Goal: Task Accomplishment & Management: Use online tool/utility

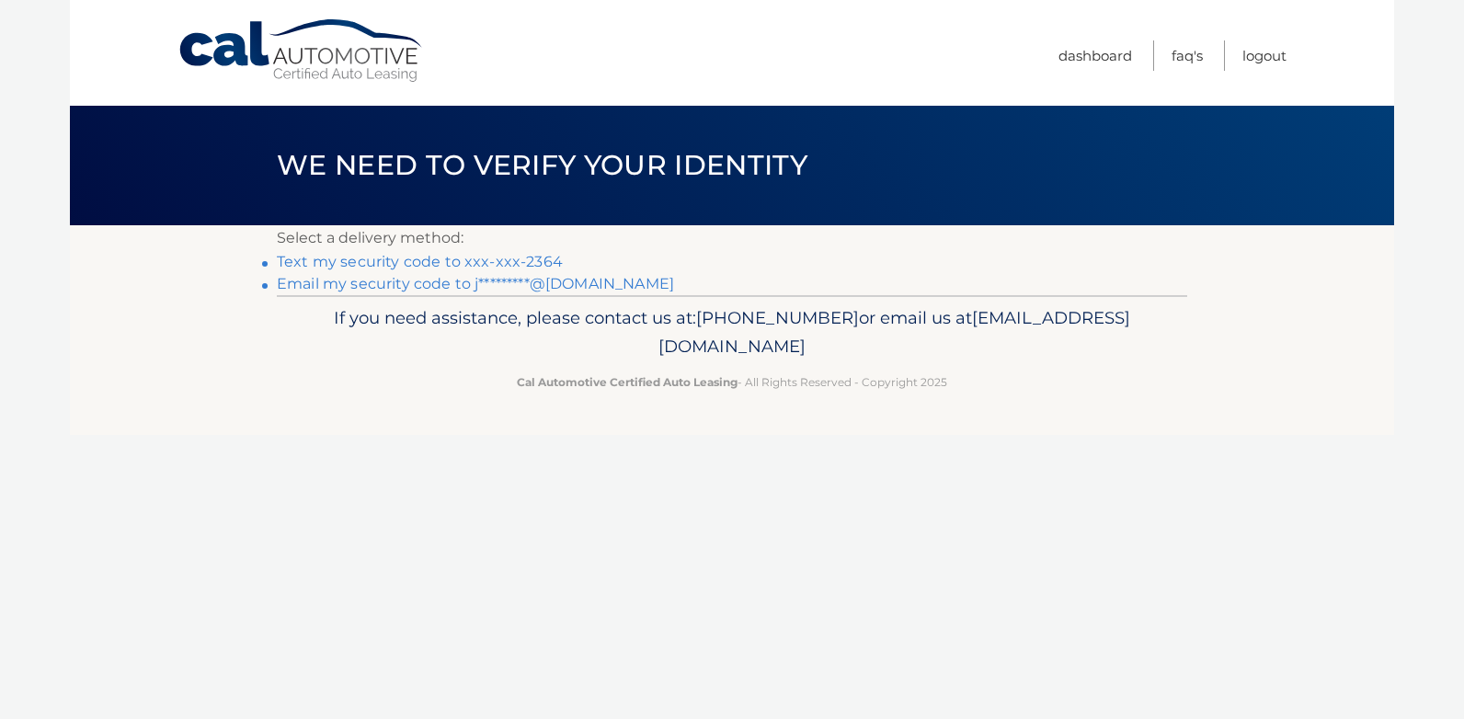
click at [485, 259] on link "Text my security code to xxx-xxx-2364" at bounding box center [420, 261] width 286 height 17
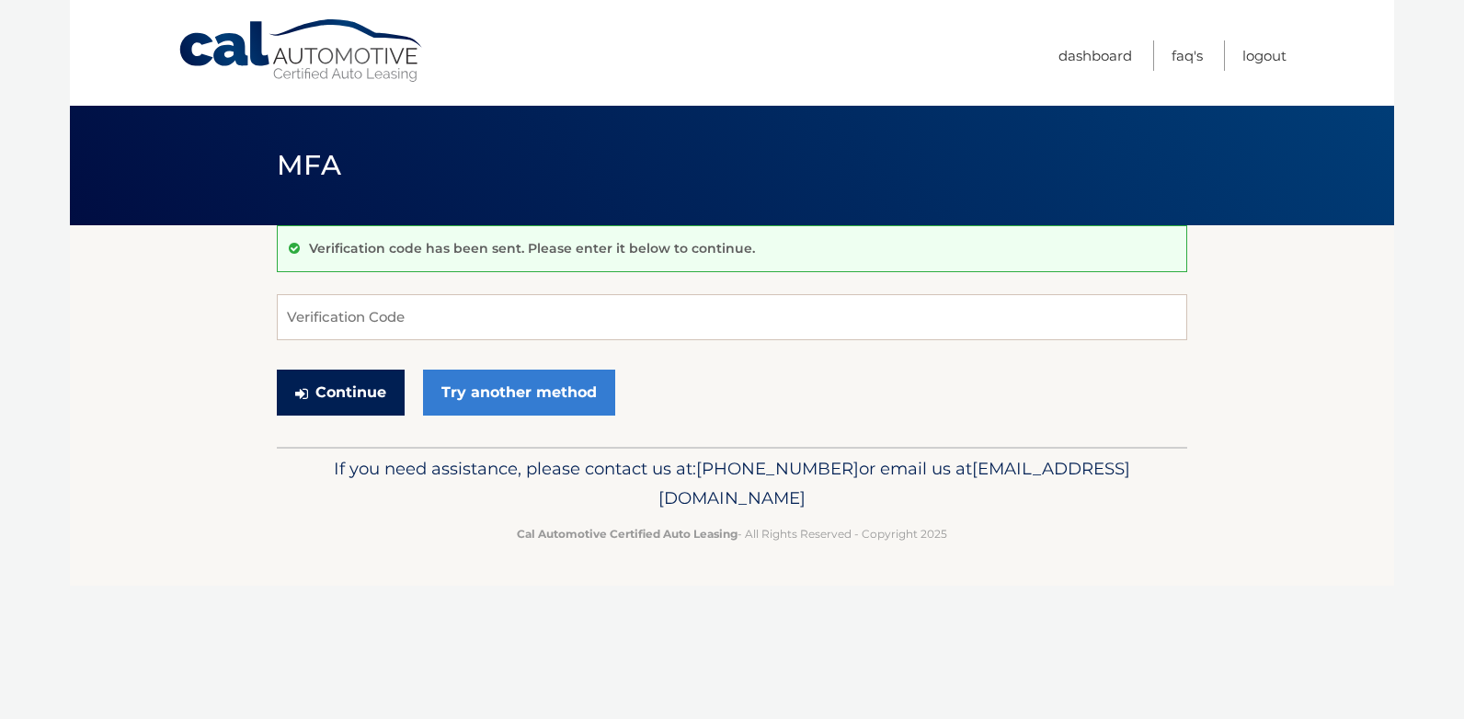
click at [367, 398] on button "Continue" at bounding box center [341, 393] width 128 height 46
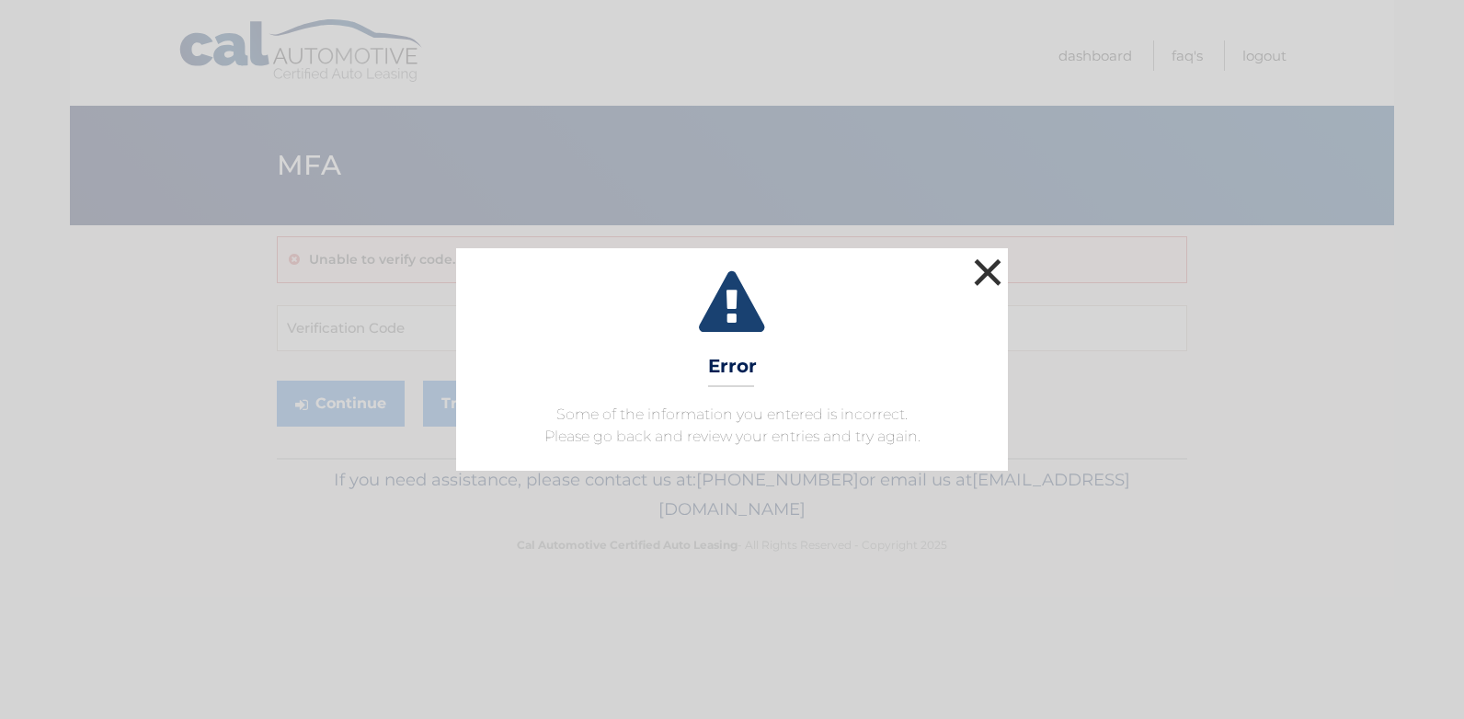
click at [979, 275] on button "×" at bounding box center [987, 272] width 37 height 37
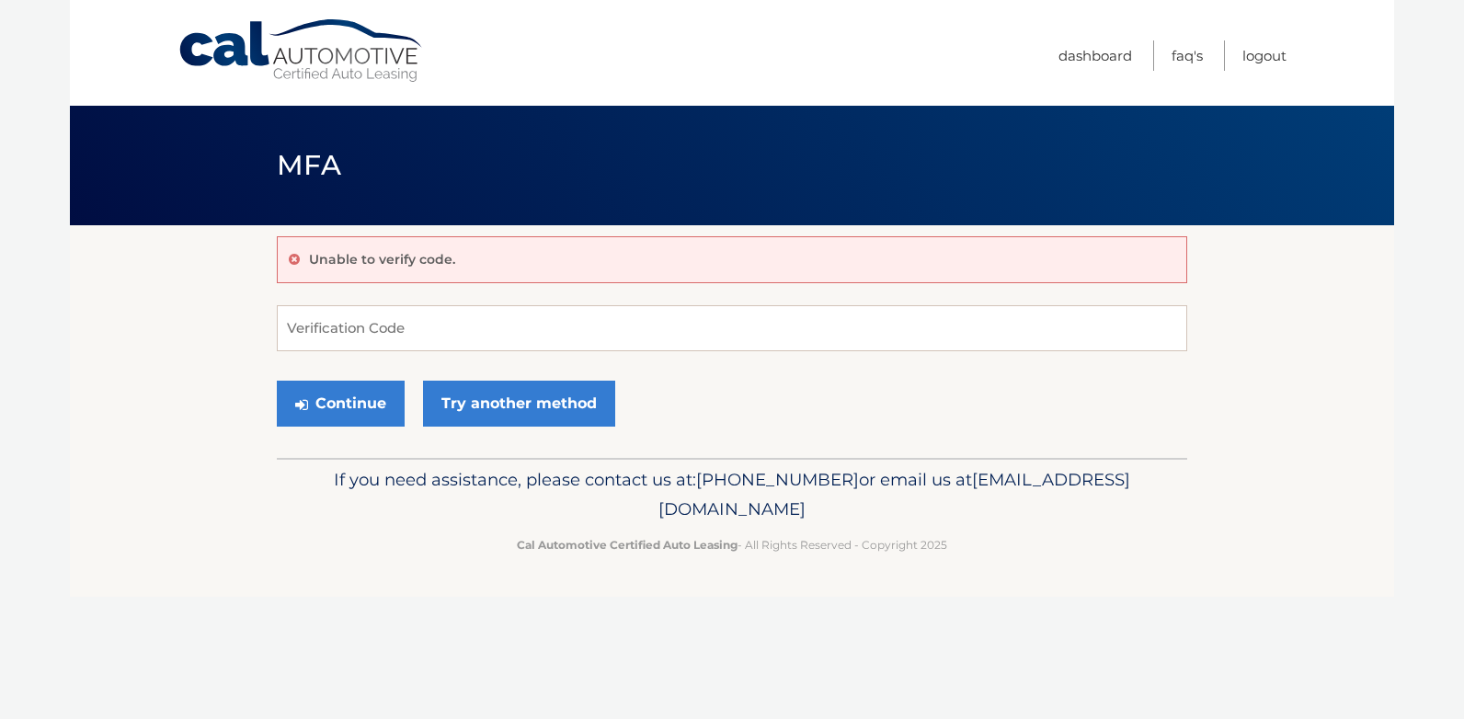
click at [425, 262] on p "Unable to verify code." at bounding box center [382, 259] width 146 height 17
click at [391, 325] on input "Verification Code" at bounding box center [732, 328] width 910 height 46
type input "844701"
click at [381, 403] on button "Continue" at bounding box center [341, 404] width 128 height 46
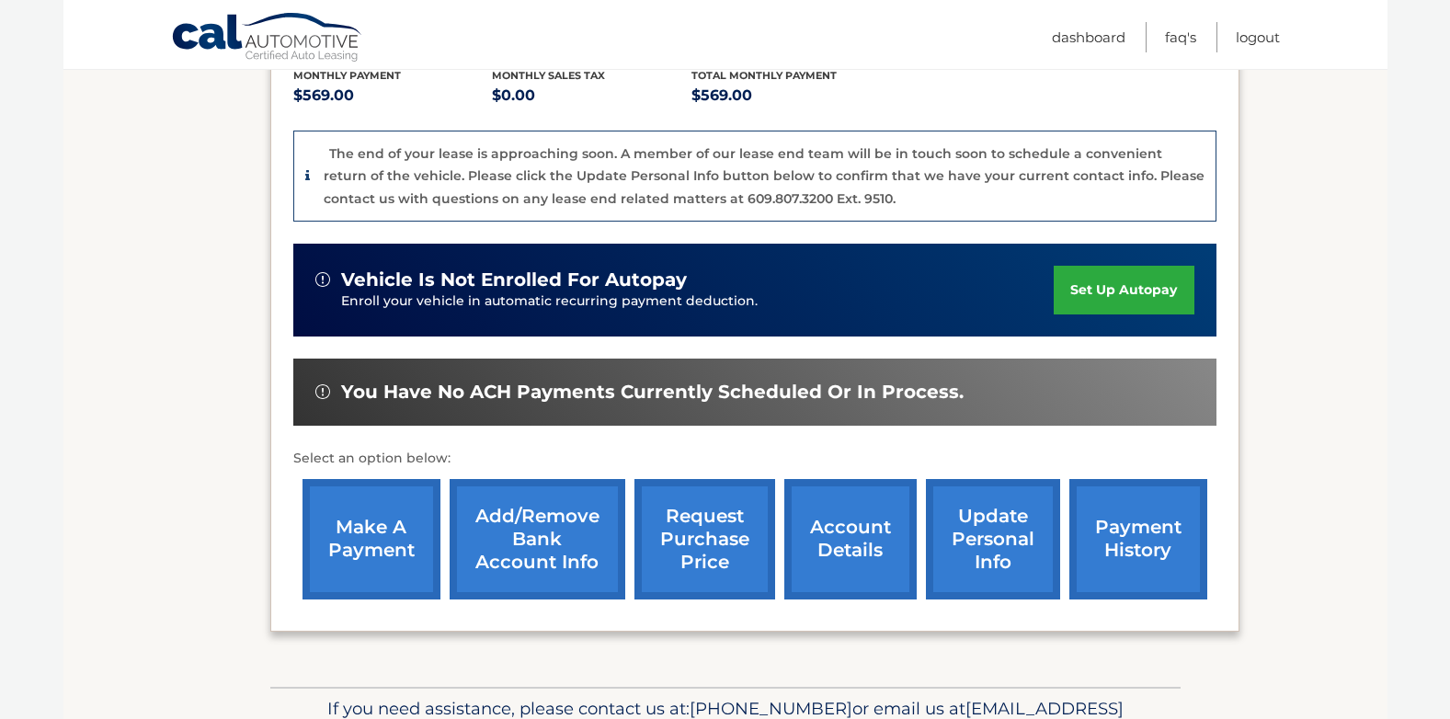
scroll to position [460, 0]
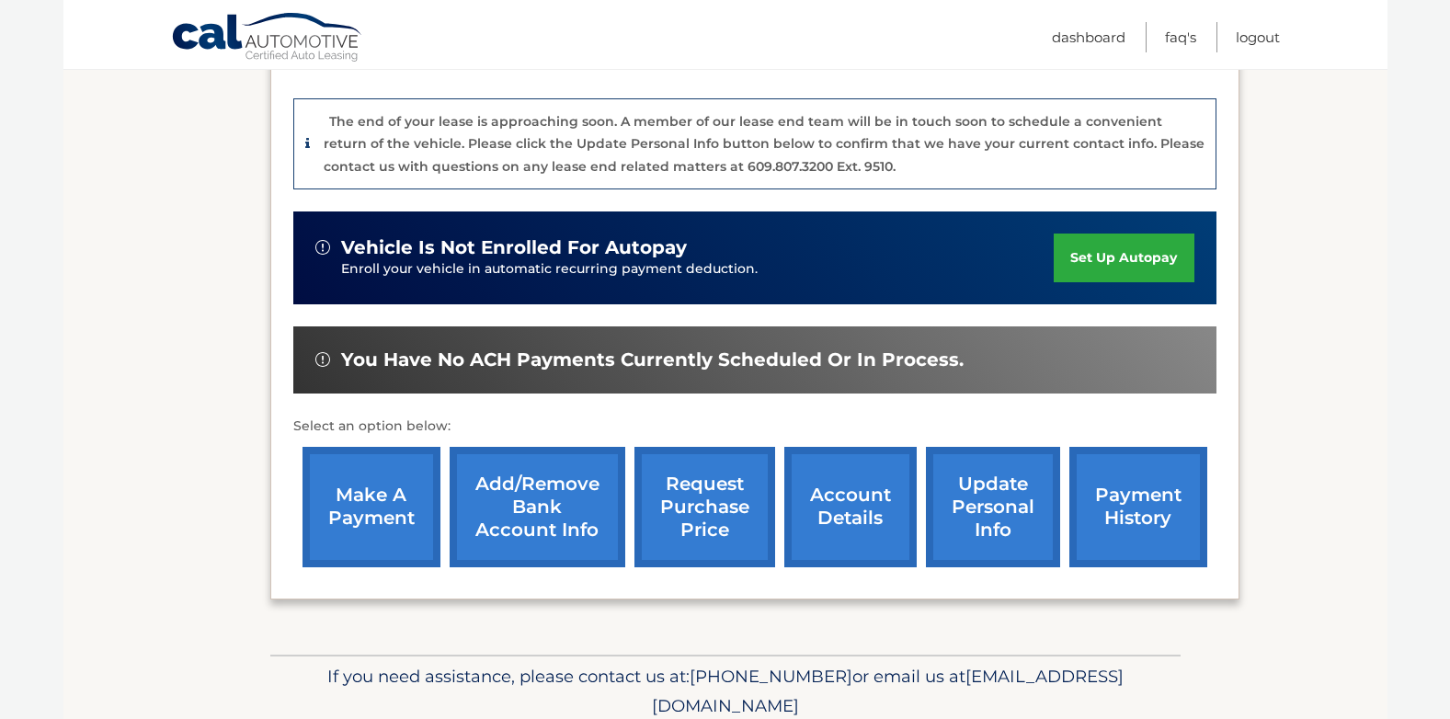
click at [351, 481] on link "make a payment" at bounding box center [371, 507] width 138 height 120
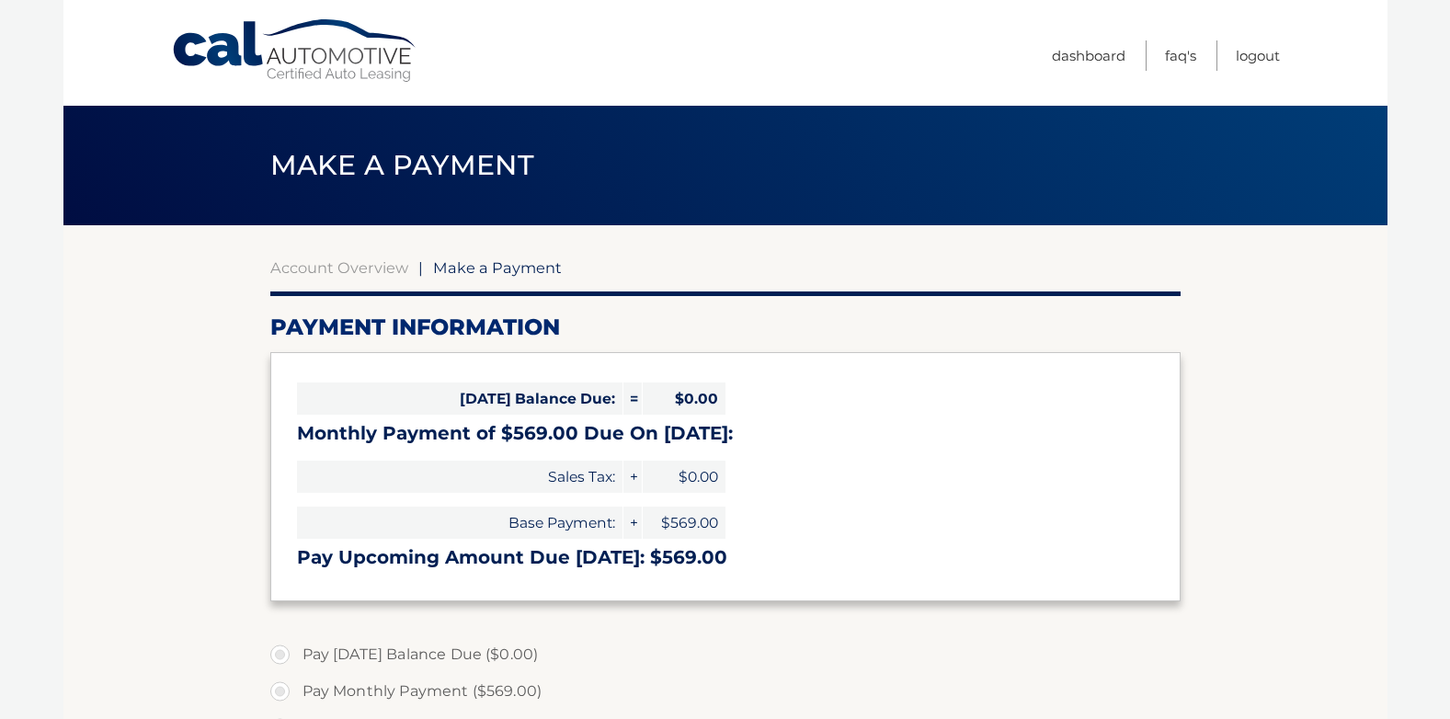
select select "MGUwMjY1ZTUtMzAwYi00YzBkLWI5NzUtMTk3ZWViYWU2NGU0"
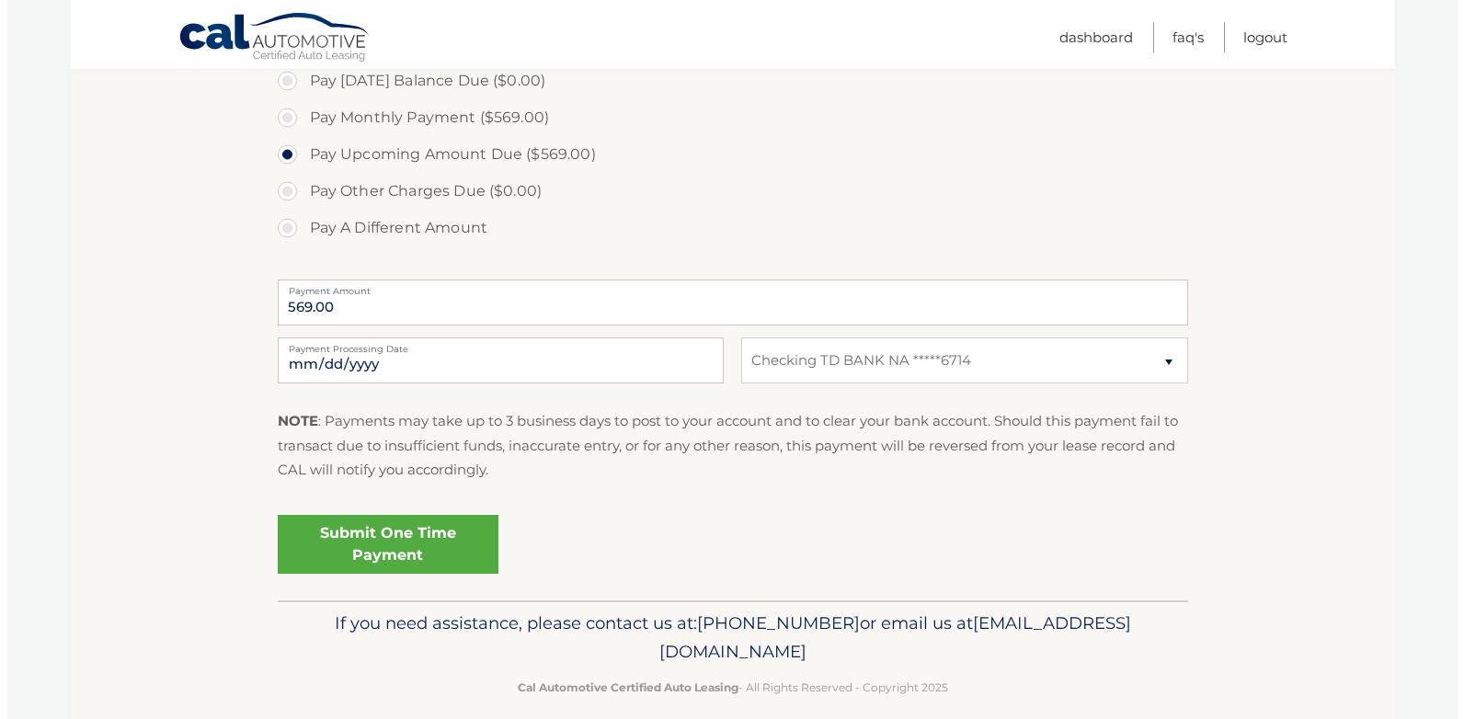
scroll to position [595, 0]
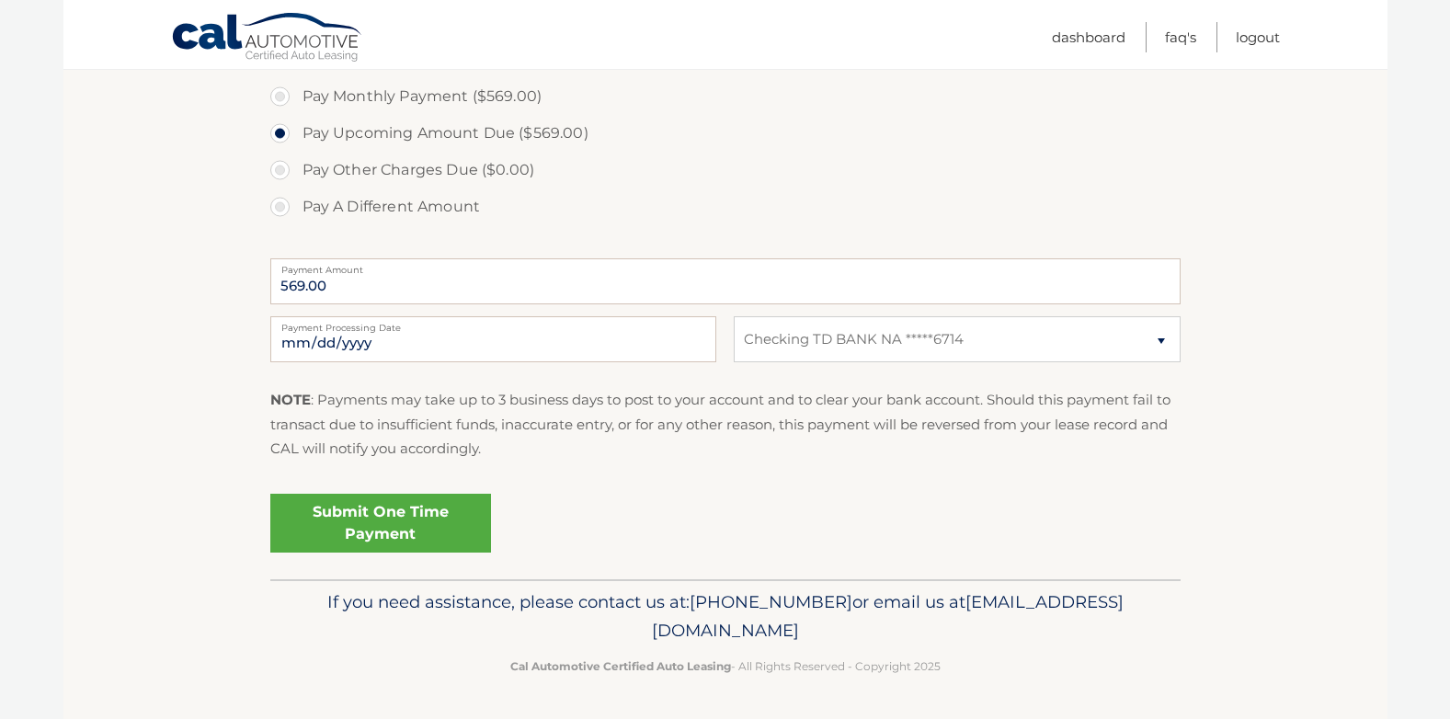
click at [385, 520] on link "Submit One Time Payment" at bounding box center [380, 523] width 221 height 59
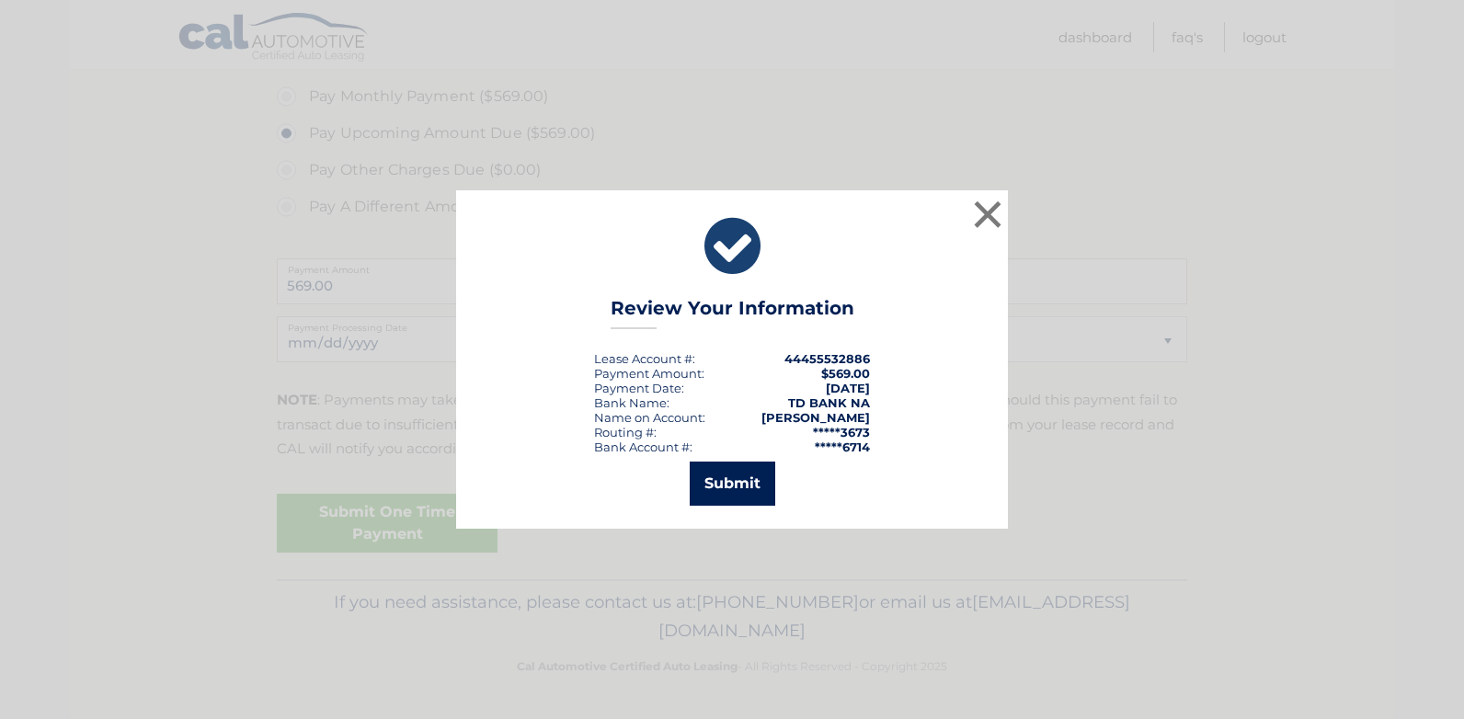
click at [741, 471] on button "Submit" at bounding box center [733, 484] width 86 height 44
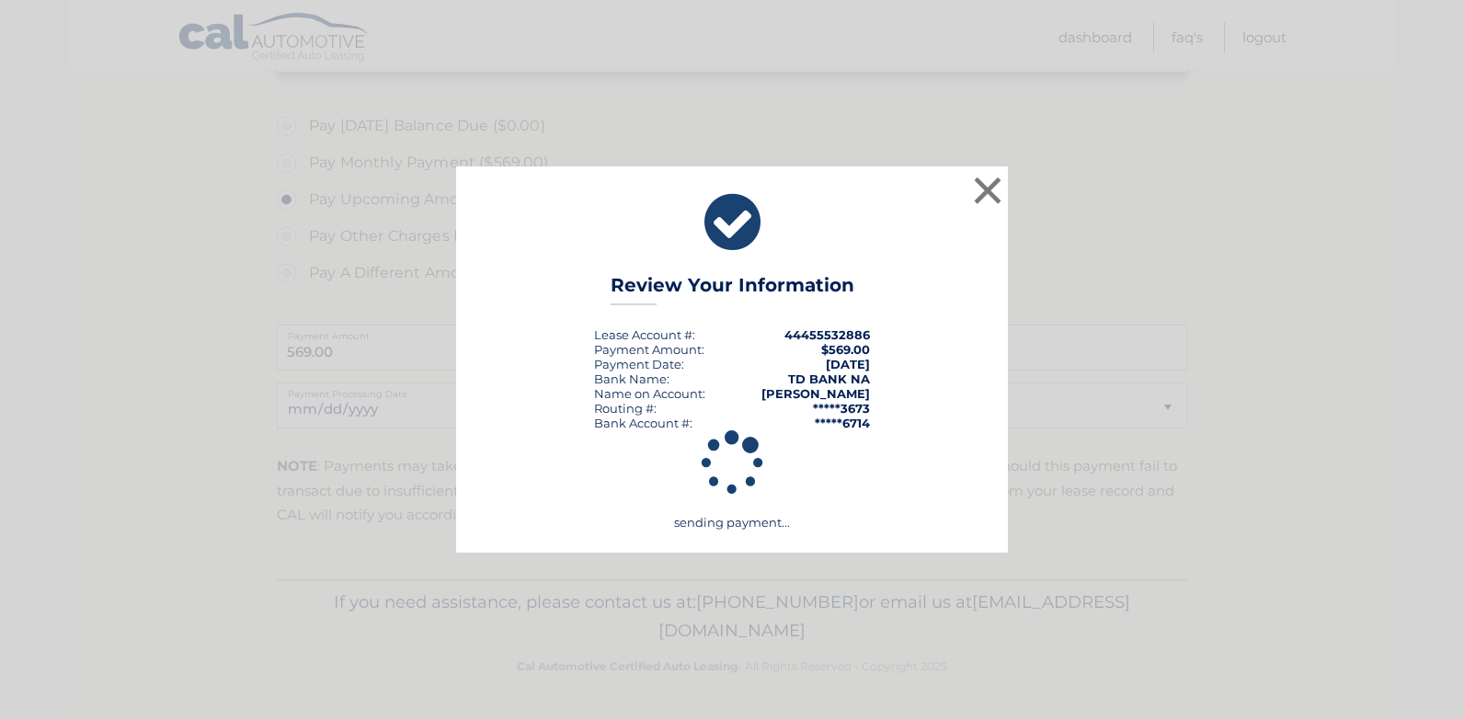
scroll to position [529, 0]
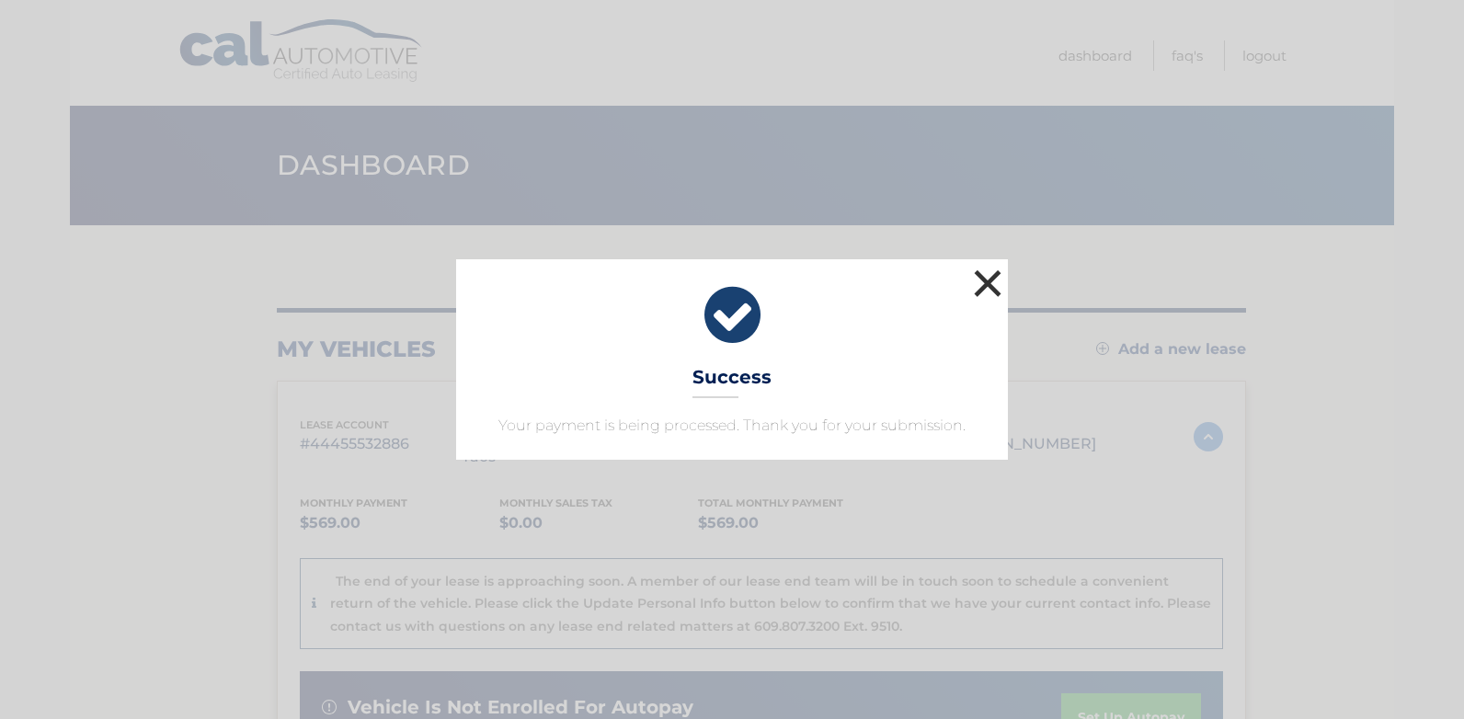
click at [984, 282] on button "×" at bounding box center [987, 283] width 37 height 37
